Goal: Communication & Community: Answer question/provide support

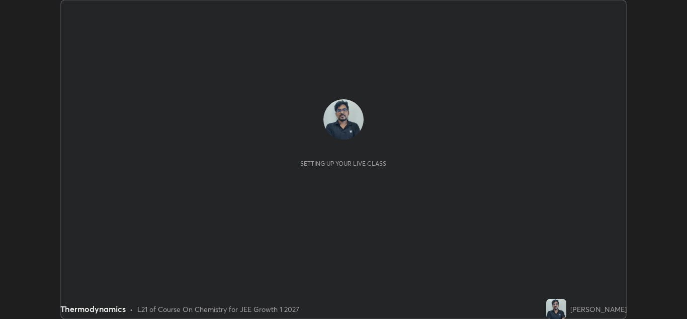
scroll to position [319, 687]
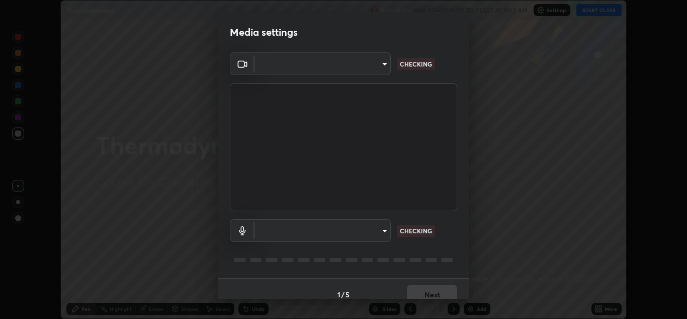
type input "a5fd4db2a2ff04be9e75800ceec395402009cfa99126b0c31c67d7c87717ec82"
type input "010278bcf6f6fe2335e46870fc527c1cf643bdd5c5f90064c40b35460970871c"
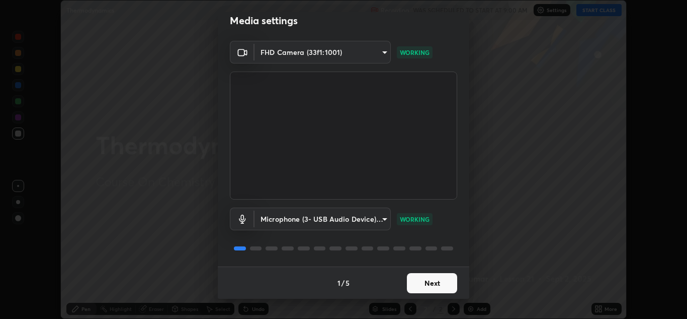
click at [437, 280] on button "Next" at bounding box center [432, 283] width 50 height 20
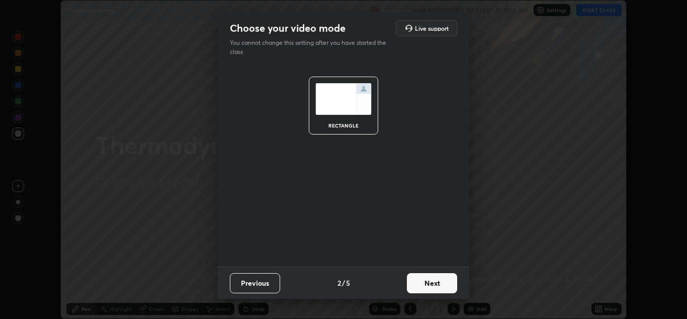
scroll to position [0, 0]
click at [440, 281] on button "Next" at bounding box center [432, 283] width 50 height 20
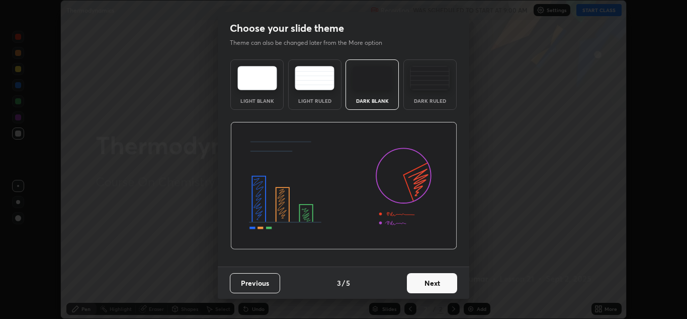
click at [436, 283] on button "Next" at bounding box center [432, 283] width 50 height 20
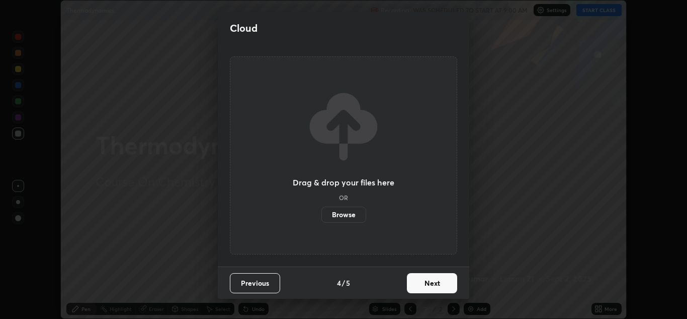
click at [445, 283] on button "Next" at bounding box center [432, 283] width 50 height 20
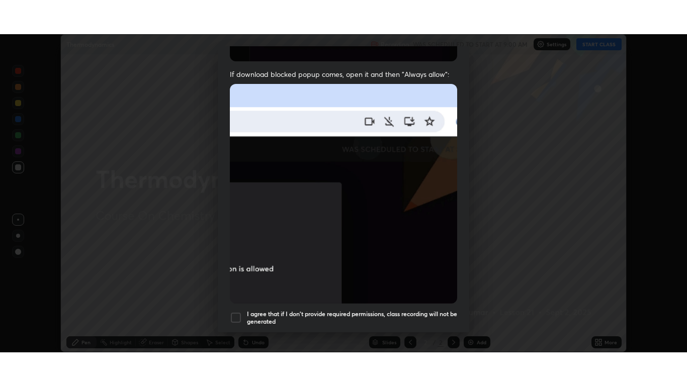
scroll to position [217, 0]
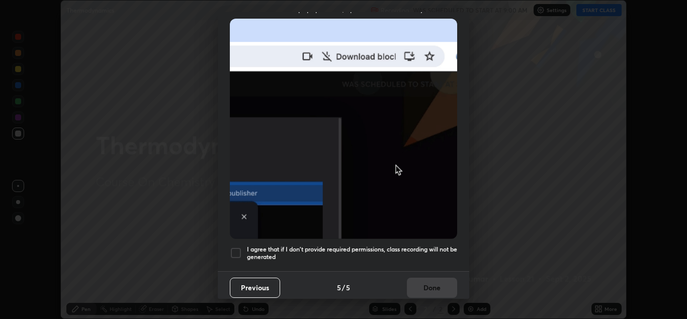
click at [235, 249] on div at bounding box center [236, 253] width 12 height 12
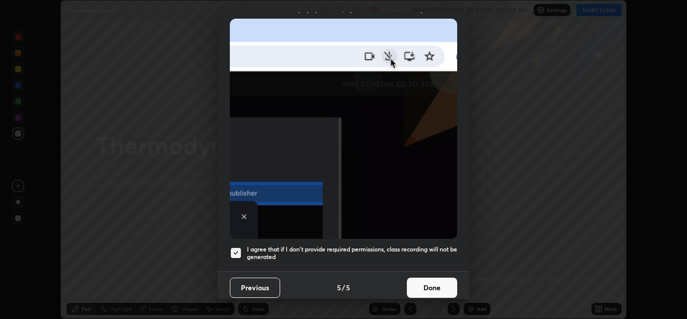
click at [436, 281] on button "Done" at bounding box center [432, 287] width 50 height 20
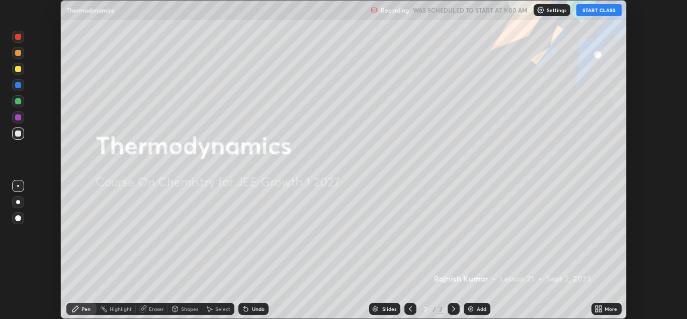
click at [601, 14] on button "START CLASS" at bounding box center [599, 10] width 45 height 12
click at [597, 307] on icon at bounding box center [597, 306] width 3 height 3
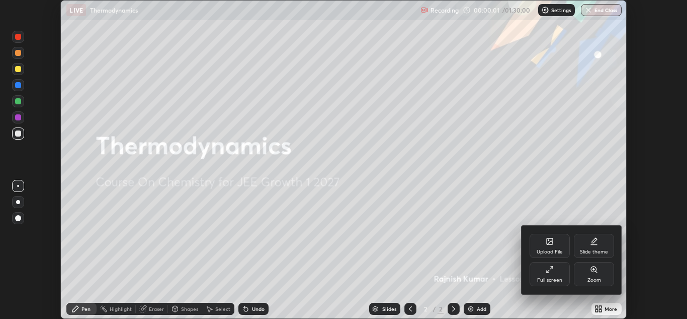
click at [552, 275] on div "Full screen" at bounding box center [550, 274] width 40 height 24
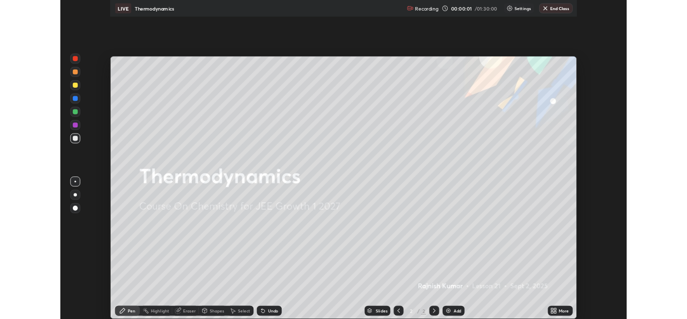
scroll to position [386, 687]
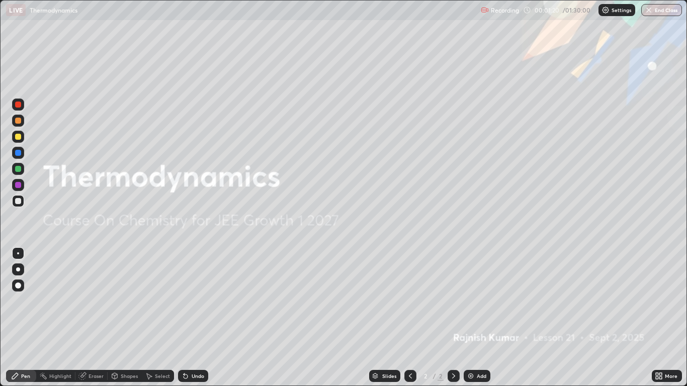
click at [479, 318] on div "Add" at bounding box center [482, 376] width 10 height 5
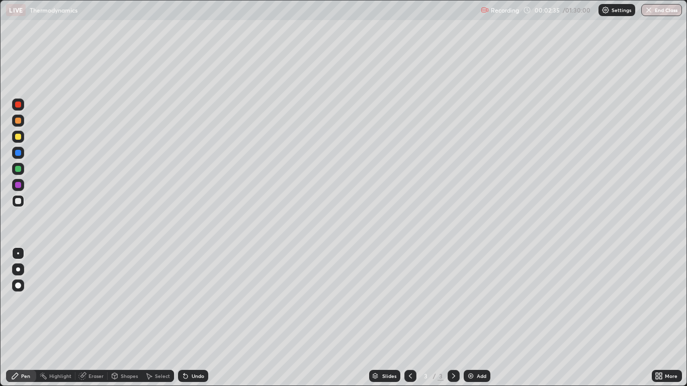
click at [18, 170] on div at bounding box center [18, 169] width 6 height 6
click at [192, 318] on div "Undo" at bounding box center [198, 376] width 13 height 5
click at [195, 318] on div "Undo" at bounding box center [198, 376] width 13 height 5
click at [20, 280] on div at bounding box center [18, 286] width 12 height 12
click at [19, 201] on div at bounding box center [18, 201] width 6 height 6
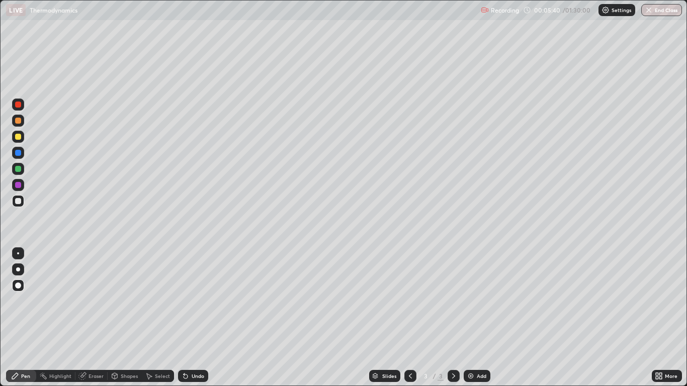
click at [195, 318] on div "Undo" at bounding box center [198, 376] width 13 height 5
click at [199, 318] on div "Undo" at bounding box center [198, 376] width 13 height 5
click at [197, 318] on div "Undo" at bounding box center [193, 376] width 30 height 12
click at [198, 318] on div "Undo" at bounding box center [193, 376] width 30 height 12
click at [199, 318] on div "Undo" at bounding box center [198, 376] width 13 height 5
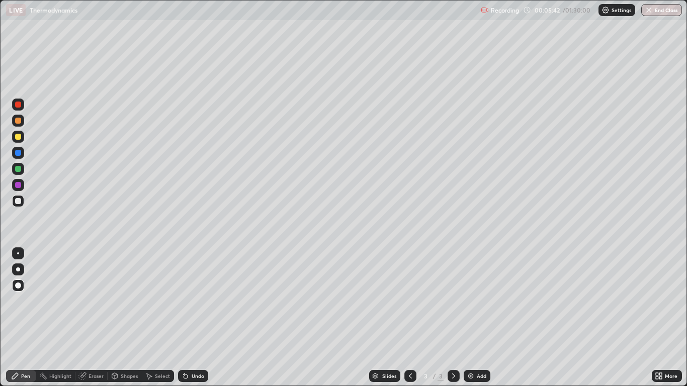
click at [198, 318] on div "Undo" at bounding box center [198, 376] width 13 height 5
click at [196, 318] on div "Undo" at bounding box center [198, 376] width 13 height 5
click at [197, 318] on div "Undo" at bounding box center [198, 376] width 13 height 5
click at [199, 318] on div "Undo" at bounding box center [198, 376] width 13 height 5
click at [197, 318] on div "Undo" at bounding box center [198, 376] width 13 height 5
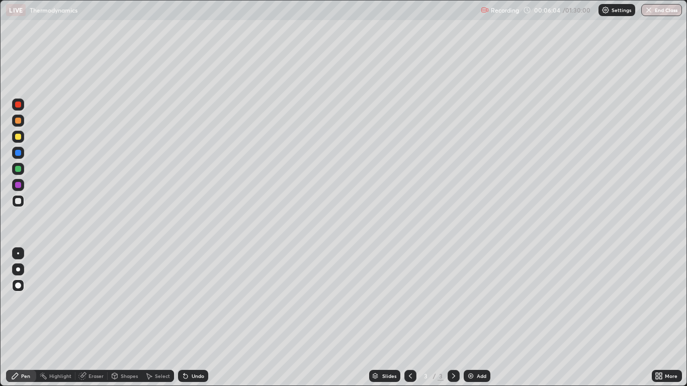
click at [194, 318] on div "Undo" at bounding box center [198, 376] width 13 height 5
click at [473, 318] on img at bounding box center [471, 376] width 8 height 8
click at [29, 318] on div "Pen" at bounding box center [25, 376] width 9 height 5
click at [132, 318] on div "Shapes" at bounding box center [125, 376] width 34 height 12
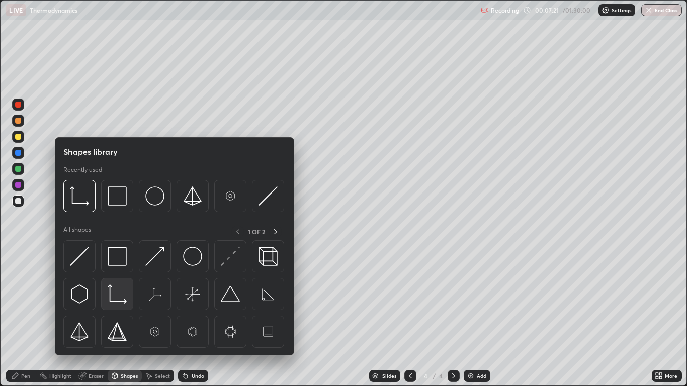
click at [116, 300] on img at bounding box center [117, 294] width 19 height 19
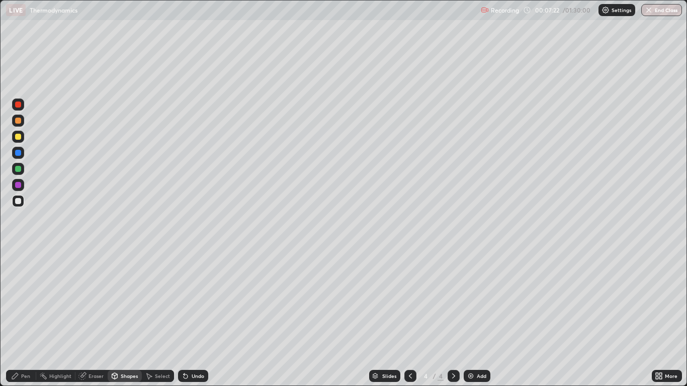
click at [19, 201] on div at bounding box center [18, 201] width 6 height 6
click at [25, 318] on div "Pen" at bounding box center [25, 376] width 9 height 5
click at [194, 318] on div "Undo" at bounding box center [198, 376] width 13 height 5
click at [193, 318] on div "Undo" at bounding box center [198, 376] width 13 height 5
click at [124, 318] on div "Shapes" at bounding box center [125, 376] width 34 height 12
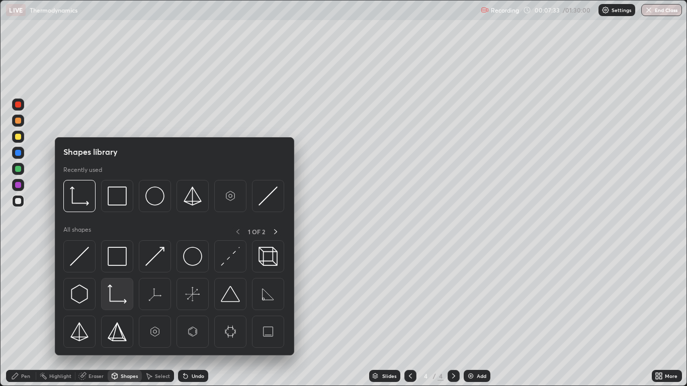
click at [122, 293] on img at bounding box center [117, 294] width 19 height 19
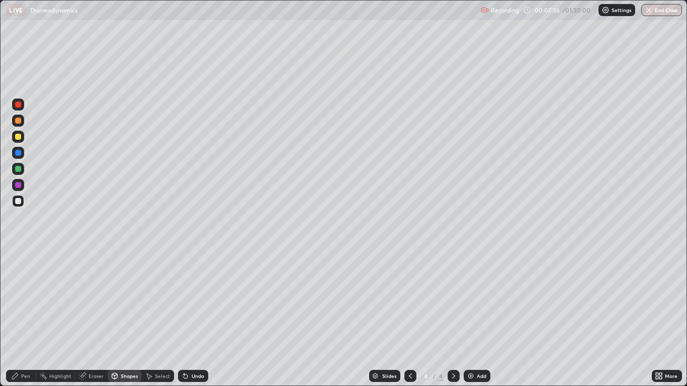
click at [24, 318] on div "Pen" at bounding box center [25, 376] width 9 height 5
click at [19, 138] on div at bounding box center [18, 137] width 6 height 6
click at [130, 318] on div "Shapes" at bounding box center [129, 376] width 17 height 5
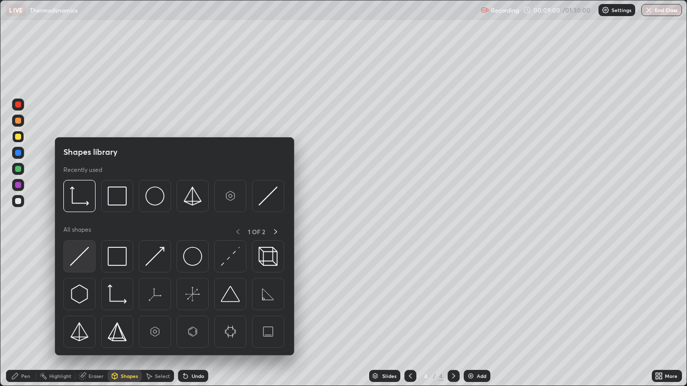
click at [77, 261] on img at bounding box center [79, 256] width 19 height 19
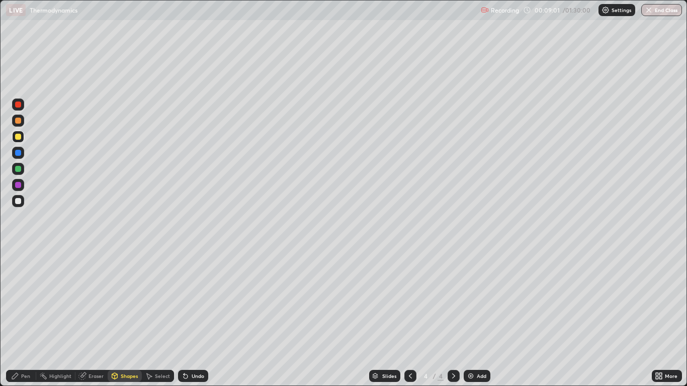
click at [19, 184] on div at bounding box center [18, 185] width 6 height 6
click at [125, 318] on div "Shapes" at bounding box center [129, 376] width 17 height 5
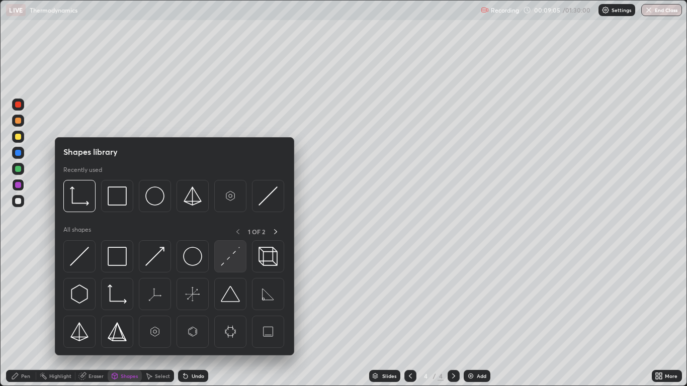
click at [231, 260] on img at bounding box center [230, 256] width 19 height 19
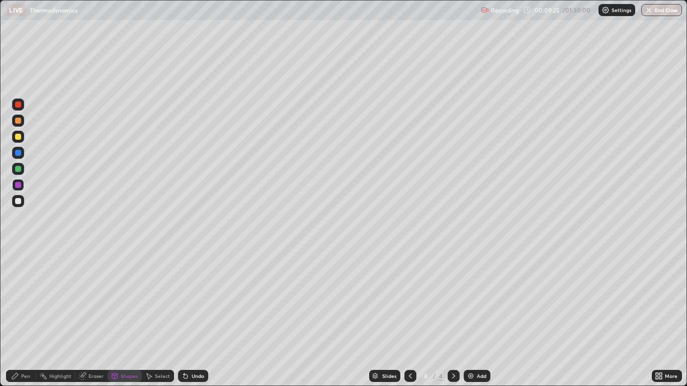
click at [31, 318] on div "Pen" at bounding box center [21, 376] width 30 height 12
click at [20, 185] on div at bounding box center [18, 185] width 6 height 6
click at [17, 202] on div at bounding box center [18, 201] width 6 height 6
click at [187, 318] on icon at bounding box center [186, 376] width 8 height 8
click at [184, 318] on icon at bounding box center [184, 374] width 1 height 1
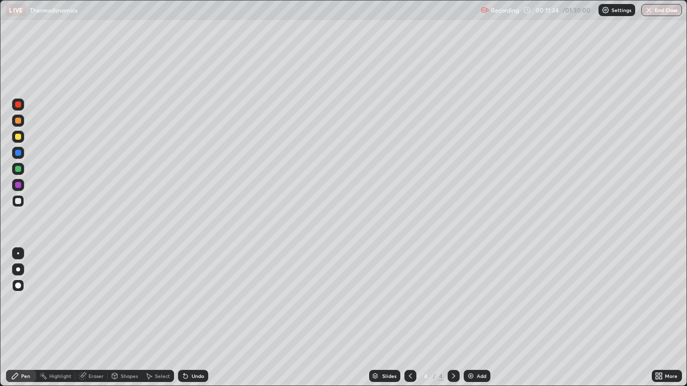
click at [196, 318] on div "Undo" at bounding box center [198, 376] width 13 height 5
click at [124, 318] on div "Shapes" at bounding box center [129, 376] width 17 height 5
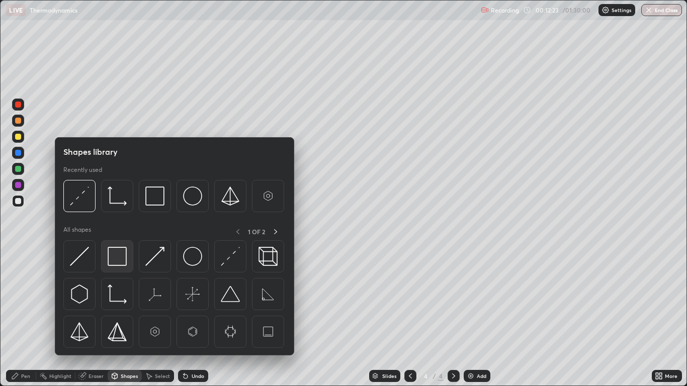
click at [118, 258] on img at bounding box center [117, 256] width 19 height 19
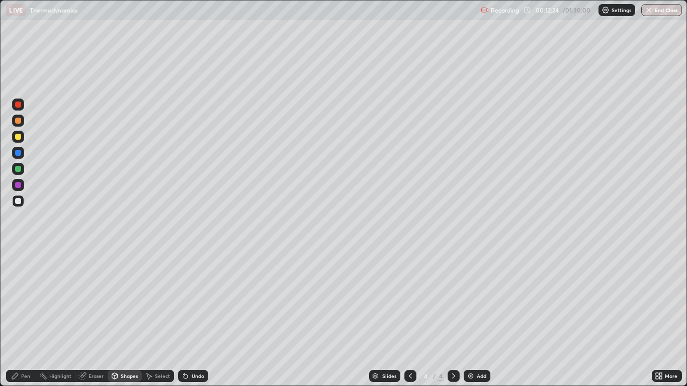
click at [21, 188] on div at bounding box center [18, 185] width 12 height 12
click at [195, 318] on div "Undo" at bounding box center [198, 376] width 13 height 5
click at [192, 318] on div "Undo" at bounding box center [193, 376] width 30 height 12
click at [25, 318] on div "Pen" at bounding box center [25, 376] width 9 height 5
click at [18, 138] on div at bounding box center [18, 137] width 6 height 6
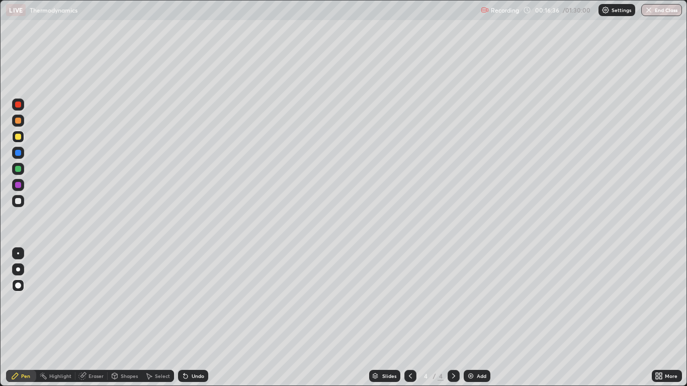
click at [478, 318] on div "Add" at bounding box center [482, 376] width 10 height 5
click at [19, 169] on div at bounding box center [18, 169] width 6 height 6
click at [194, 318] on div "Undo" at bounding box center [193, 376] width 30 height 12
click at [194, 318] on div "Undo" at bounding box center [198, 376] width 13 height 5
click at [198, 318] on div "Undo" at bounding box center [198, 376] width 13 height 5
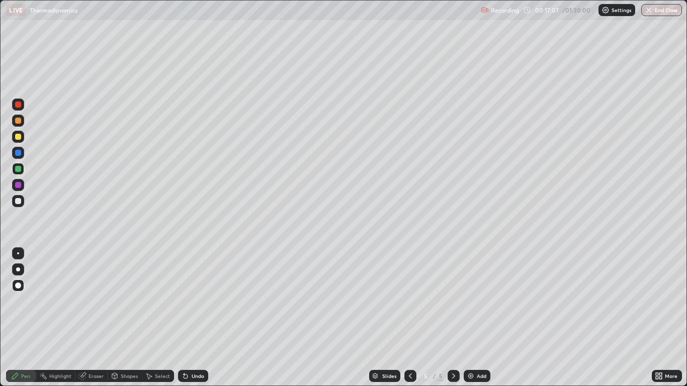
click at [198, 318] on div "Undo" at bounding box center [198, 376] width 13 height 5
click at [199, 318] on div "Undo" at bounding box center [198, 376] width 13 height 5
click at [125, 318] on div "Shapes" at bounding box center [129, 376] width 17 height 5
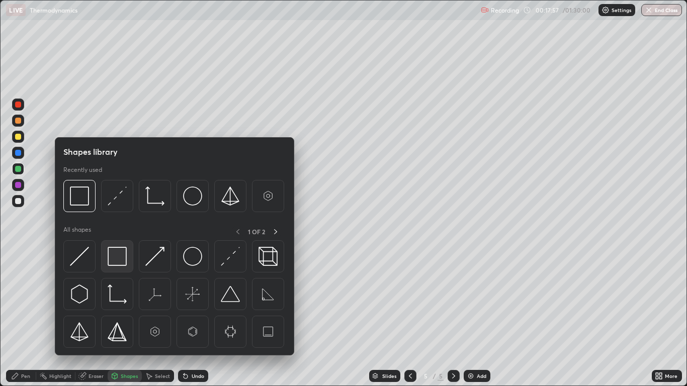
click at [124, 260] on img at bounding box center [117, 256] width 19 height 19
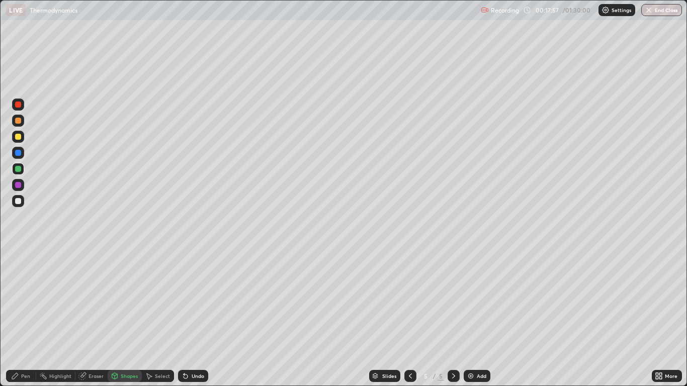
click at [19, 201] on div at bounding box center [18, 201] width 6 height 6
click at [198, 318] on div "Undo" at bounding box center [198, 376] width 13 height 5
click at [25, 318] on div "Pen" at bounding box center [21, 376] width 30 height 12
click at [18, 169] on div at bounding box center [18, 169] width 6 height 6
click at [194, 318] on div "Undo" at bounding box center [193, 376] width 30 height 12
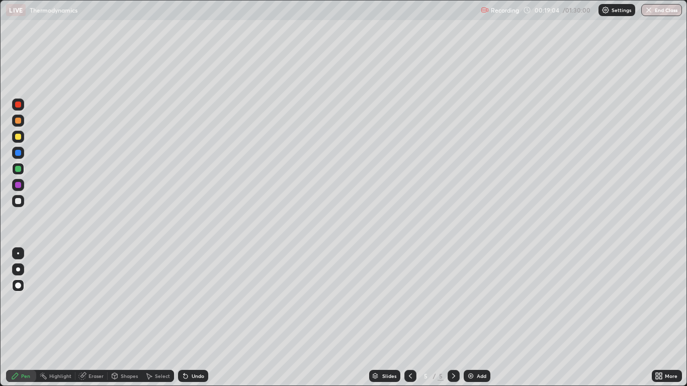
click at [193, 318] on div "Undo" at bounding box center [193, 376] width 30 height 12
click at [192, 318] on div "Undo" at bounding box center [193, 376] width 30 height 12
click at [194, 318] on div "Undo" at bounding box center [198, 376] width 13 height 5
click at [203, 318] on div "Undo" at bounding box center [198, 376] width 13 height 5
click at [198, 318] on div "Undo" at bounding box center [198, 376] width 13 height 5
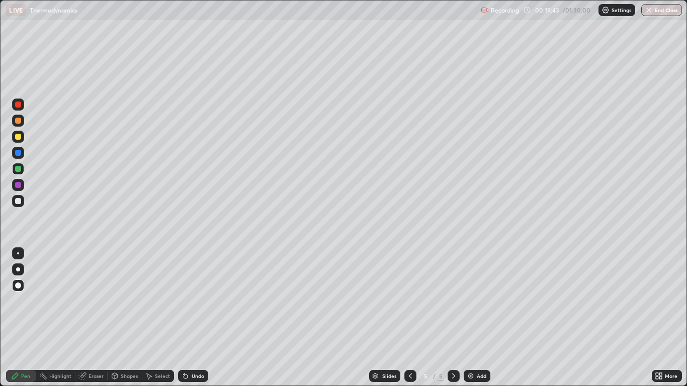
click at [198, 318] on div "Undo" at bounding box center [198, 376] width 13 height 5
click at [194, 318] on div "Undo" at bounding box center [198, 376] width 13 height 5
click at [479, 318] on div "Add" at bounding box center [482, 376] width 10 height 5
click at [121, 318] on div "Shapes" at bounding box center [129, 376] width 17 height 5
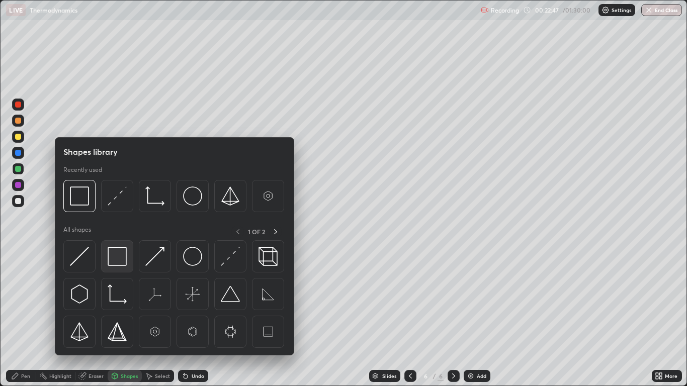
click at [119, 261] on img at bounding box center [117, 256] width 19 height 19
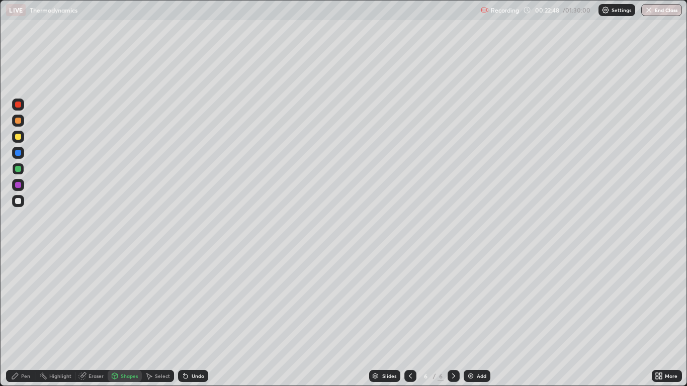
click at [18, 170] on div at bounding box center [18, 169] width 6 height 6
click at [19, 187] on div at bounding box center [18, 185] width 6 height 6
click at [25, 318] on div "Pen" at bounding box center [25, 376] width 9 height 5
click at [18, 137] on div at bounding box center [18, 137] width 6 height 6
click at [192, 318] on div "Undo" at bounding box center [198, 376] width 13 height 5
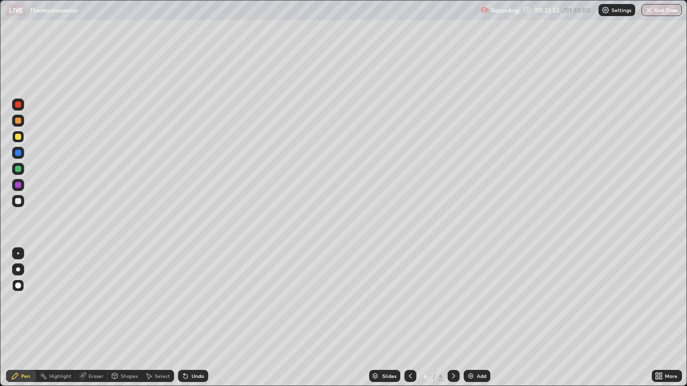
click at [188, 318] on icon at bounding box center [186, 376] width 8 height 8
click at [197, 318] on div "Undo" at bounding box center [198, 376] width 13 height 5
click at [198, 318] on div "Undo" at bounding box center [198, 376] width 13 height 5
click at [199, 318] on div "Undo" at bounding box center [193, 376] width 30 height 12
click at [195, 318] on div "Undo" at bounding box center [198, 376] width 13 height 5
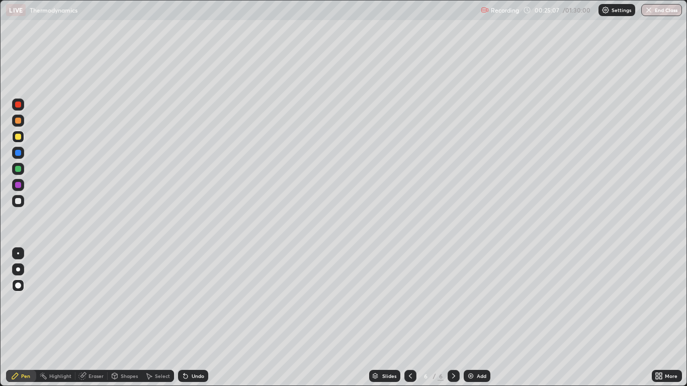
click at [126, 318] on div "Shapes" at bounding box center [129, 376] width 17 height 5
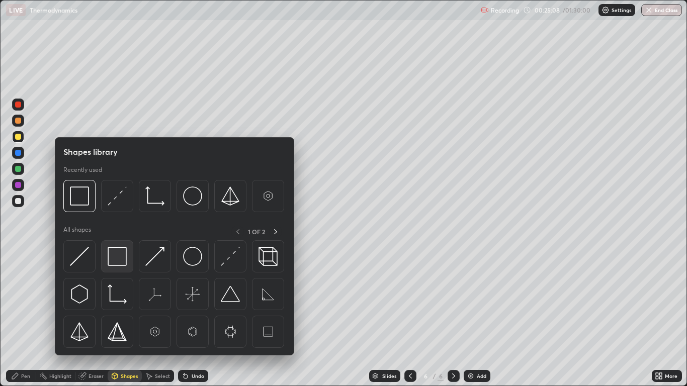
click at [117, 261] on img at bounding box center [117, 256] width 19 height 19
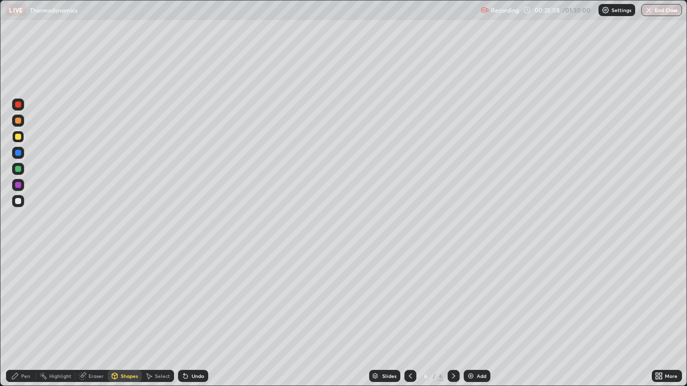
click at [21, 188] on div at bounding box center [18, 185] width 12 height 12
click at [28, 318] on div "Pen" at bounding box center [25, 376] width 9 height 5
click at [22, 138] on div at bounding box center [18, 137] width 12 height 12
click at [20, 187] on div at bounding box center [18, 185] width 6 height 6
click at [484, 318] on div "Add" at bounding box center [482, 376] width 10 height 5
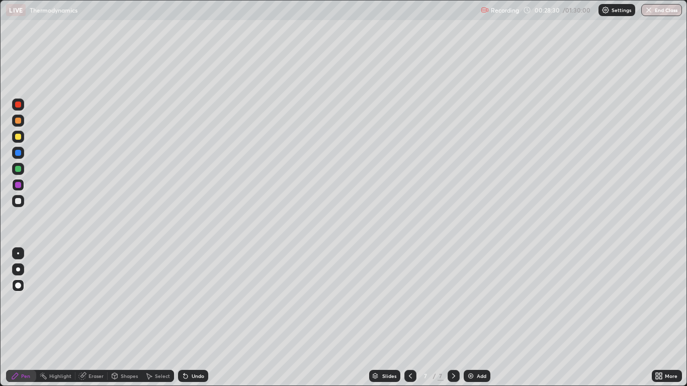
click at [18, 139] on div at bounding box center [18, 137] width 6 height 6
click at [199, 318] on div "Undo" at bounding box center [198, 376] width 13 height 5
click at [199, 318] on div "Undo" at bounding box center [193, 376] width 30 height 12
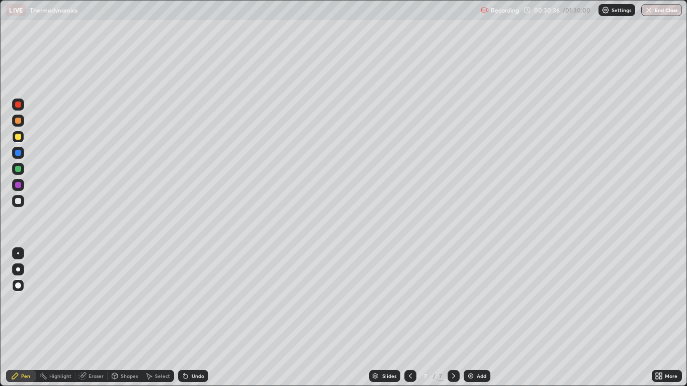
click at [190, 318] on div "Undo" at bounding box center [193, 376] width 30 height 12
click at [192, 318] on div "Undo" at bounding box center [198, 376] width 13 height 5
click at [129, 318] on div "Shapes" at bounding box center [125, 376] width 34 height 12
click at [196, 318] on div "Undo" at bounding box center [198, 376] width 13 height 5
click at [193, 318] on div "Undo" at bounding box center [193, 376] width 30 height 12
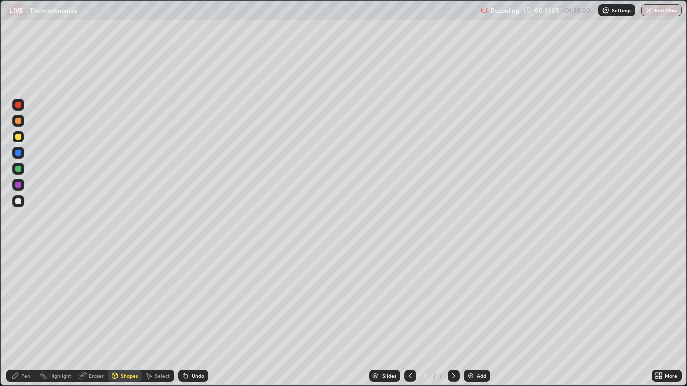
click at [17, 318] on icon at bounding box center [15, 376] width 8 height 8
click at [155, 318] on div "Select" at bounding box center [162, 376] width 15 height 5
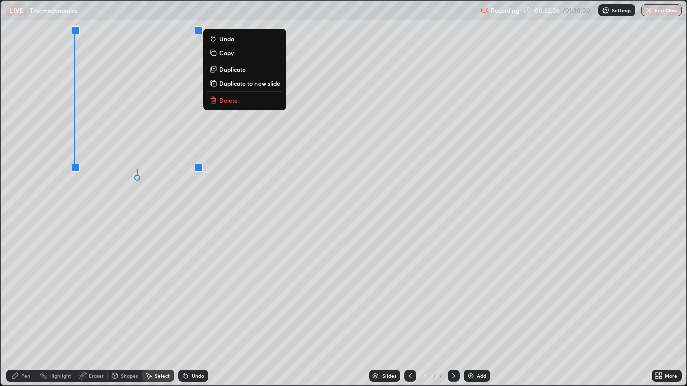
click at [369, 318] on div "0 ° Undo Copy Duplicate Duplicate to new slide Delete" at bounding box center [344, 193] width 686 height 385
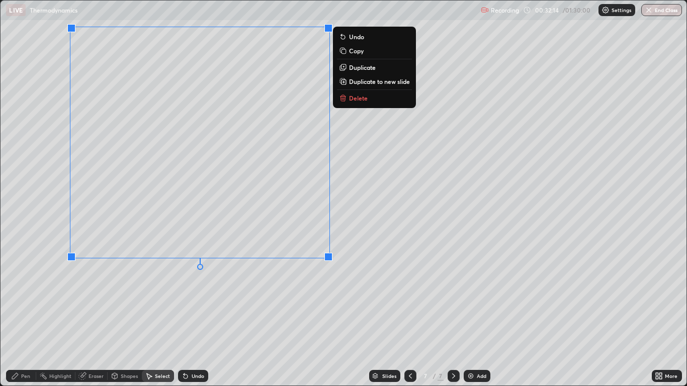
click at [86, 295] on div "0 ° Undo Copy Duplicate Duplicate to new slide Delete" at bounding box center [344, 193] width 686 height 385
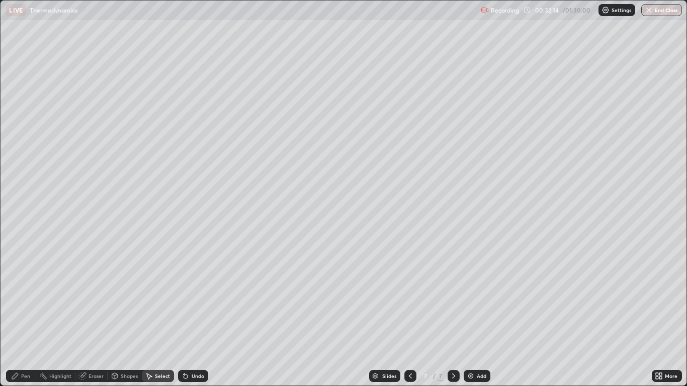
click at [20, 318] on div "Pen" at bounding box center [21, 376] width 30 height 12
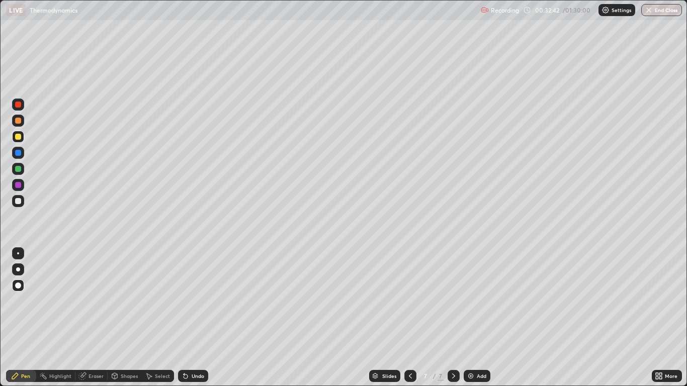
click at [131, 318] on div "Shapes" at bounding box center [129, 376] width 17 height 5
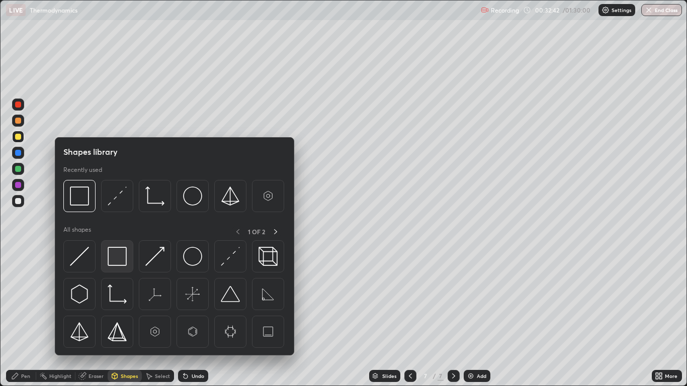
click at [122, 256] on img at bounding box center [117, 256] width 19 height 19
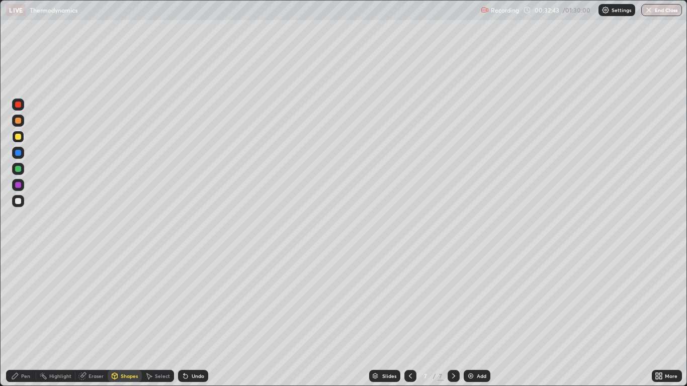
click at [18, 184] on div at bounding box center [18, 185] width 6 height 6
click at [478, 318] on div "Add" at bounding box center [482, 376] width 10 height 5
click at [22, 137] on div at bounding box center [18, 137] width 12 height 12
click at [199, 318] on div "Undo" at bounding box center [198, 376] width 13 height 5
click at [21, 318] on div "Pen" at bounding box center [21, 376] width 30 height 12
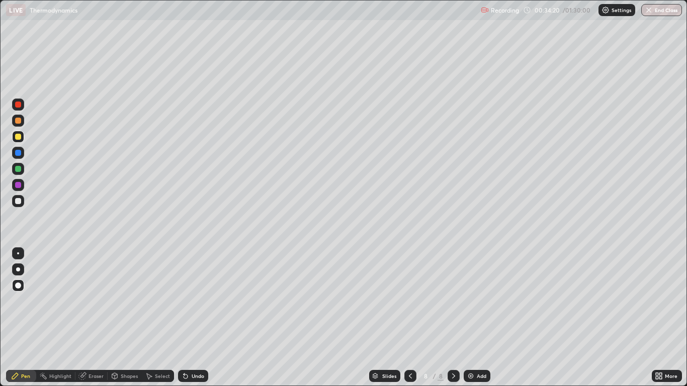
click at [414, 318] on div at bounding box center [411, 376] width 12 height 12
click at [453, 318] on div at bounding box center [454, 376] width 12 height 20
click at [199, 318] on div "Undo" at bounding box center [198, 376] width 13 height 5
click at [410, 318] on icon at bounding box center [411, 376] width 8 height 8
click at [452, 318] on icon at bounding box center [454, 376] width 8 height 8
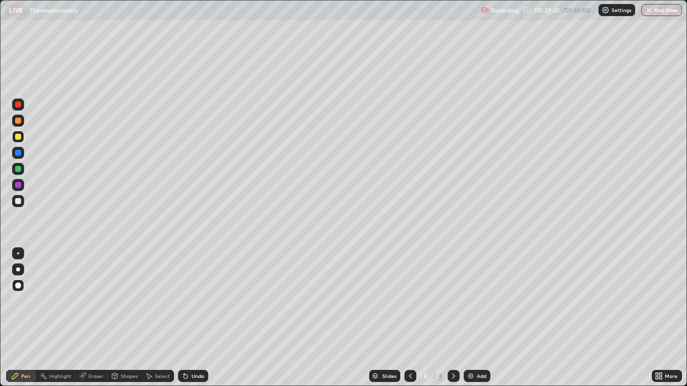
click at [198, 318] on div "Undo" at bounding box center [198, 376] width 13 height 5
click at [192, 318] on div "Undo" at bounding box center [198, 376] width 13 height 5
click at [193, 318] on div "Undo" at bounding box center [193, 376] width 30 height 12
click at [157, 318] on div "Select" at bounding box center [162, 376] width 15 height 5
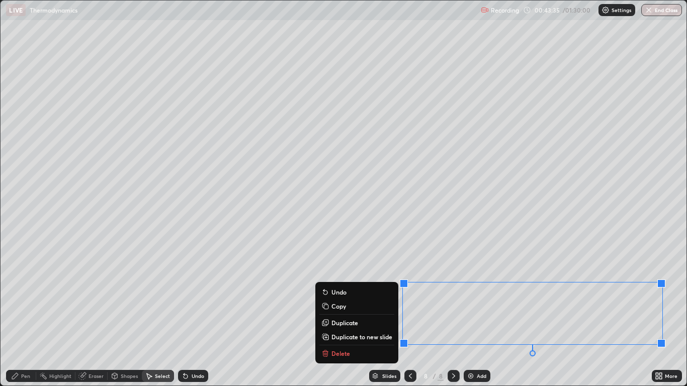
click at [342, 304] on p "Copy" at bounding box center [339, 306] width 15 height 8
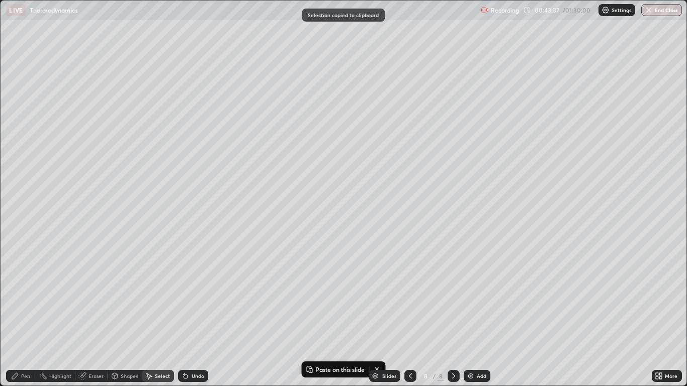
click at [474, 318] on img at bounding box center [471, 376] width 8 height 8
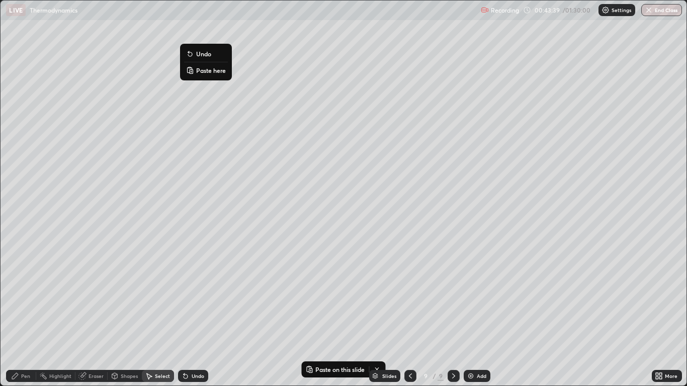
click at [212, 72] on p "Paste here" at bounding box center [211, 70] width 30 height 8
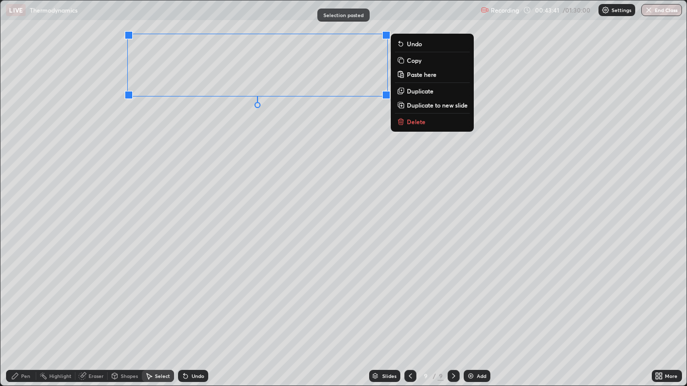
click at [211, 165] on div "0 ° Undo Copy Paste here Duplicate Duplicate to new slide Delete" at bounding box center [344, 193] width 686 height 385
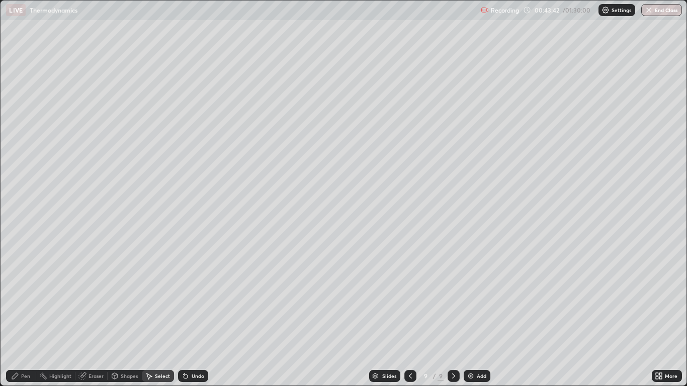
click at [29, 318] on div "Pen" at bounding box center [25, 376] width 9 height 5
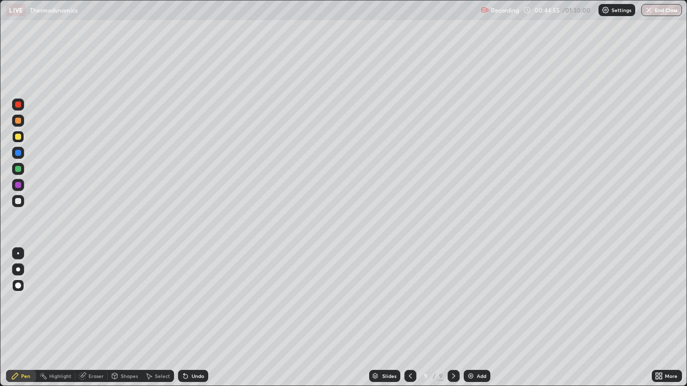
click at [89, 318] on div "Eraser" at bounding box center [96, 376] width 15 height 5
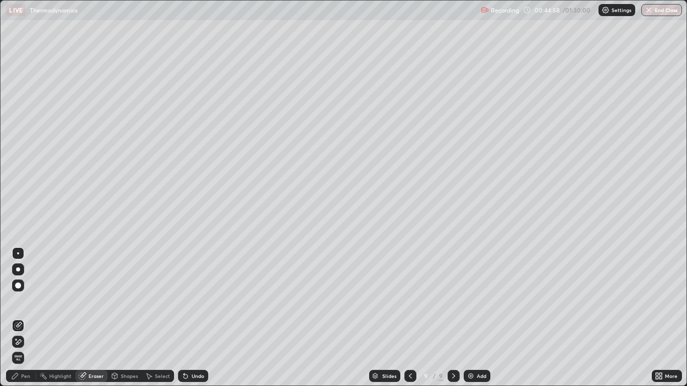
click at [20, 318] on div "Pen" at bounding box center [21, 376] width 30 height 12
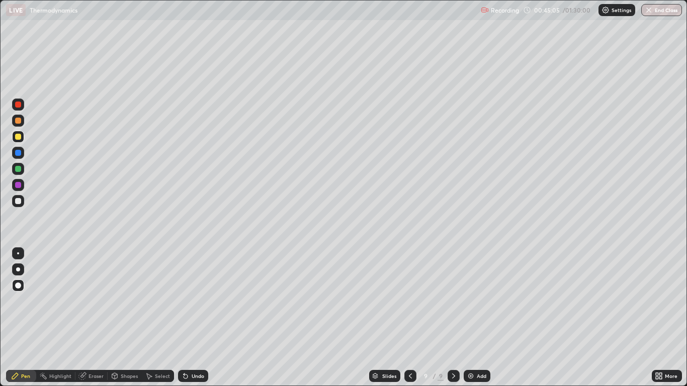
click at [193, 318] on div "Undo" at bounding box center [193, 376] width 30 height 12
click at [124, 318] on div "Shapes" at bounding box center [129, 376] width 17 height 5
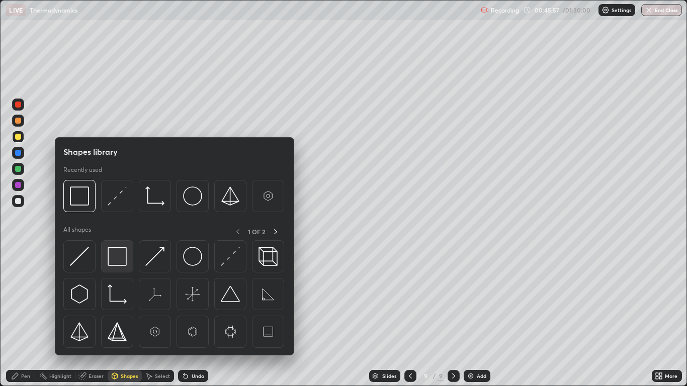
click at [117, 261] on img at bounding box center [117, 256] width 19 height 19
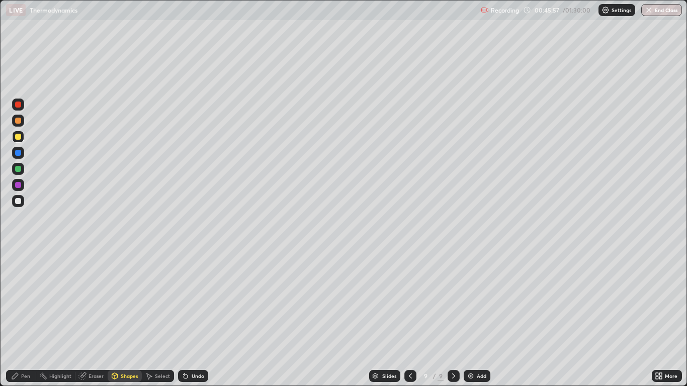
click at [17, 185] on div at bounding box center [18, 185] width 6 height 6
click at [23, 318] on div "Pen" at bounding box center [25, 376] width 9 height 5
click at [18, 170] on div at bounding box center [18, 169] width 6 height 6
click at [476, 318] on div "Add" at bounding box center [477, 376] width 27 height 12
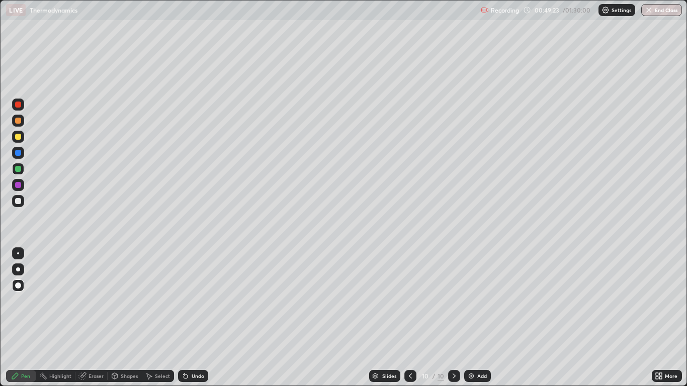
click at [17, 137] on div at bounding box center [18, 137] width 6 height 6
click at [121, 318] on div "Shapes" at bounding box center [129, 376] width 17 height 5
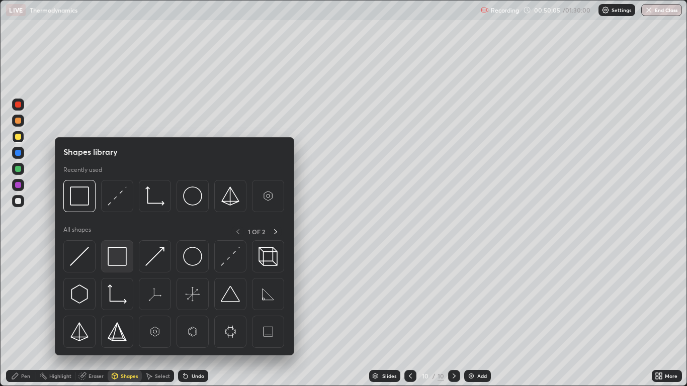
click at [119, 259] on img at bounding box center [117, 256] width 19 height 19
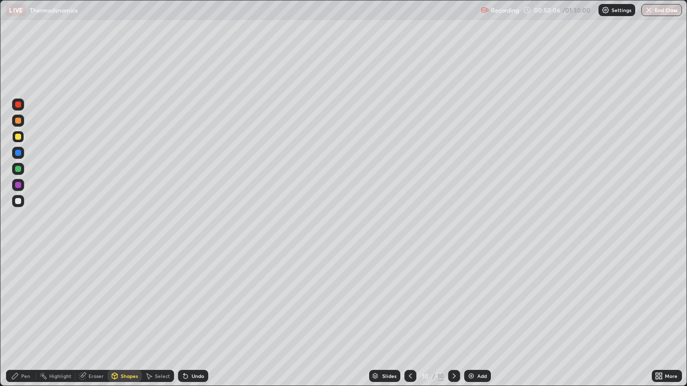
click at [20, 171] on div at bounding box center [18, 169] width 6 height 6
click at [27, 318] on div "Pen" at bounding box center [25, 376] width 9 height 5
click at [474, 318] on img at bounding box center [471, 376] width 8 height 8
click at [192, 318] on div "Undo" at bounding box center [198, 376] width 13 height 5
click at [125, 318] on div "Shapes" at bounding box center [129, 376] width 17 height 5
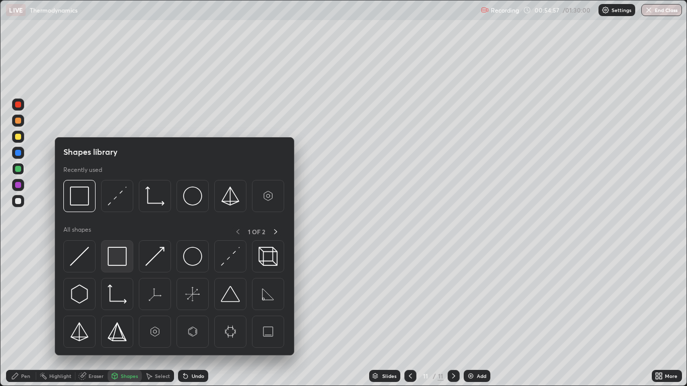
click at [117, 262] on img at bounding box center [117, 256] width 19 height 19
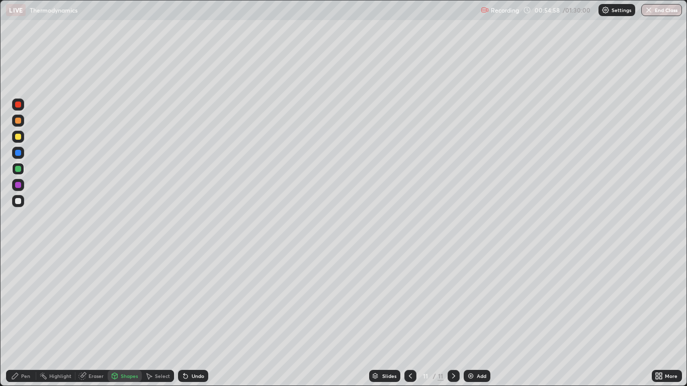
click at [20, 202] on div at bounding box center [18, 201] width 6 height 6
click at [198, 318] on div "Undo" at bounding box center [193, 376] width 30 height 12
click at [24, 318] on div "Pen" at bounding box center [25, 376] width 9 height 5
click at [19, 168] on div at bounding box center [18, 169] width 6 height 6
click at [196, 318] on div "Undo" at bounding box center [193, 376] width 30 height 12
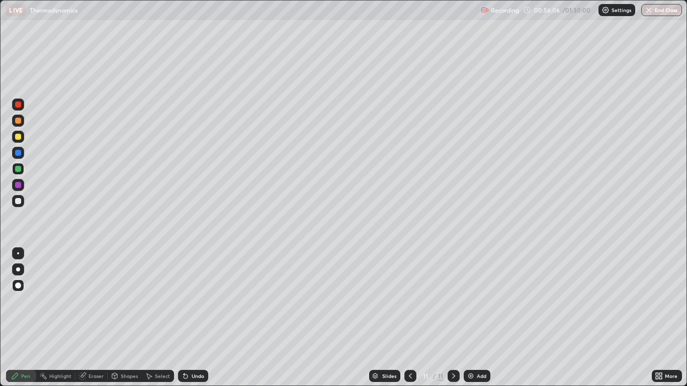
click at [195, 318] on div "Undo" at bounding box center [198, 376] width 13 height 5
click at [194, 318] on div "Undo" at bounding box center [193, 376] width 30 height 12
click at [193, 318] on div "Undo" at bounding box center [198, 376] width 13 height 5
click at [21, 186] on div at bounding box center [18, 185] width 6 height 6
click at [122, 318] on div "Shapes" at bounding box center [129, 376] width 17 height 5
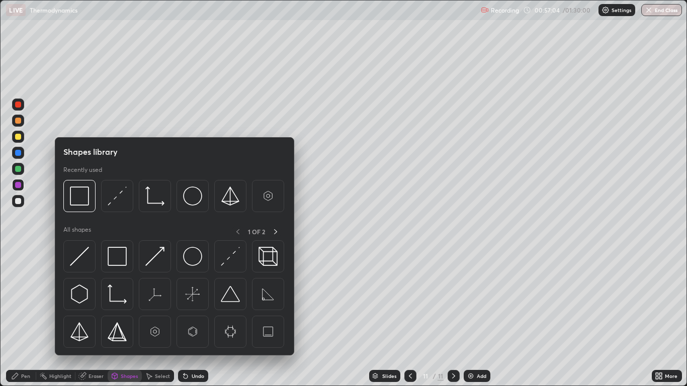
click at [118, 258] on img at bounding box center [117, 256] width 19 height 19
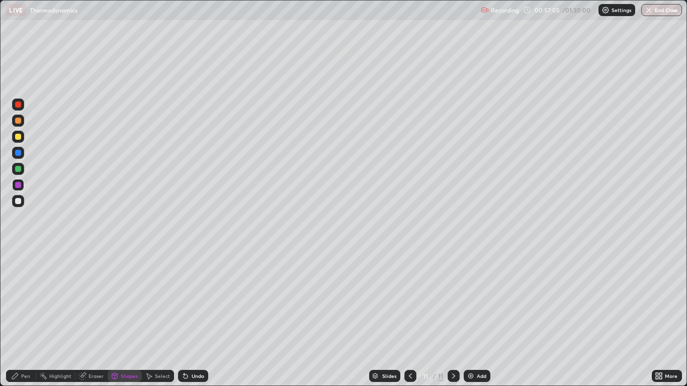
click at [21, 186] on div at bounding box center [18, 185] width 6 height 6
click at [22, 170] on div at bounding box center [18, 169] width 12 height 12
click at [30, 318] on div "Pen" at bounding box center [25, 376] width 9 height 5
click at [670, 13] on button "End Class" at bounding box center [662, 10] width 41 height 12
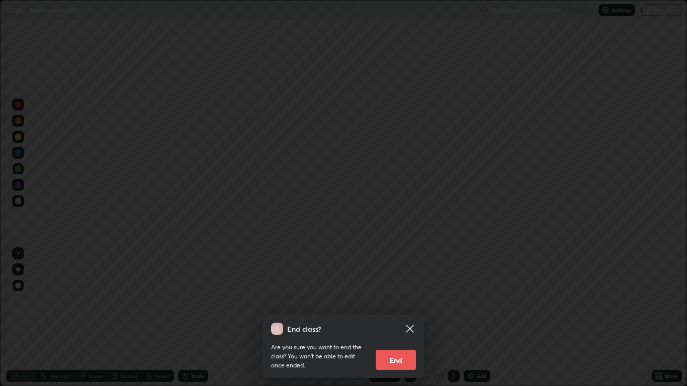
click at [398, 318] on button "End" at bounding box center [396, 360] width 40 height 20
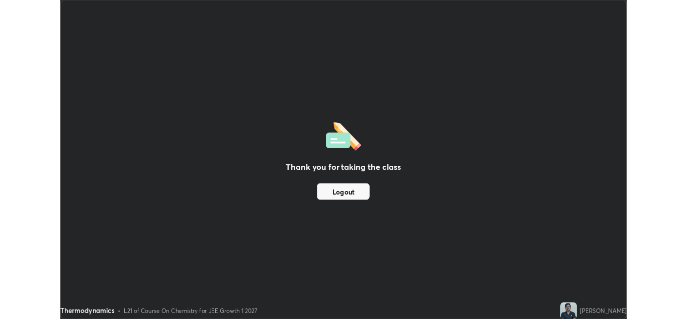
scroll to position [49999, 49630]
